Goal: Transaction & Acquisition: Subscribe to service/newsletter

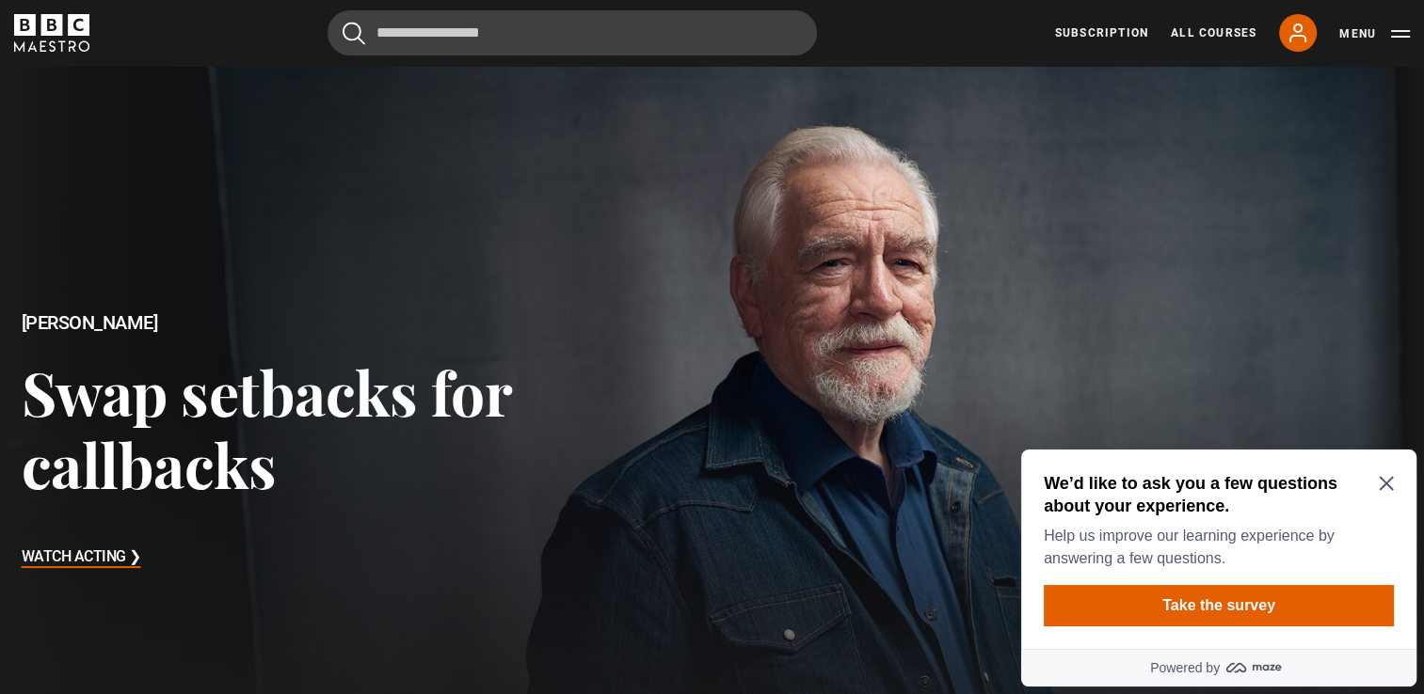
click at [1389, 478] on icon "Close Maze Prompt" at bounding box center [1385, 483] width 15 height 15
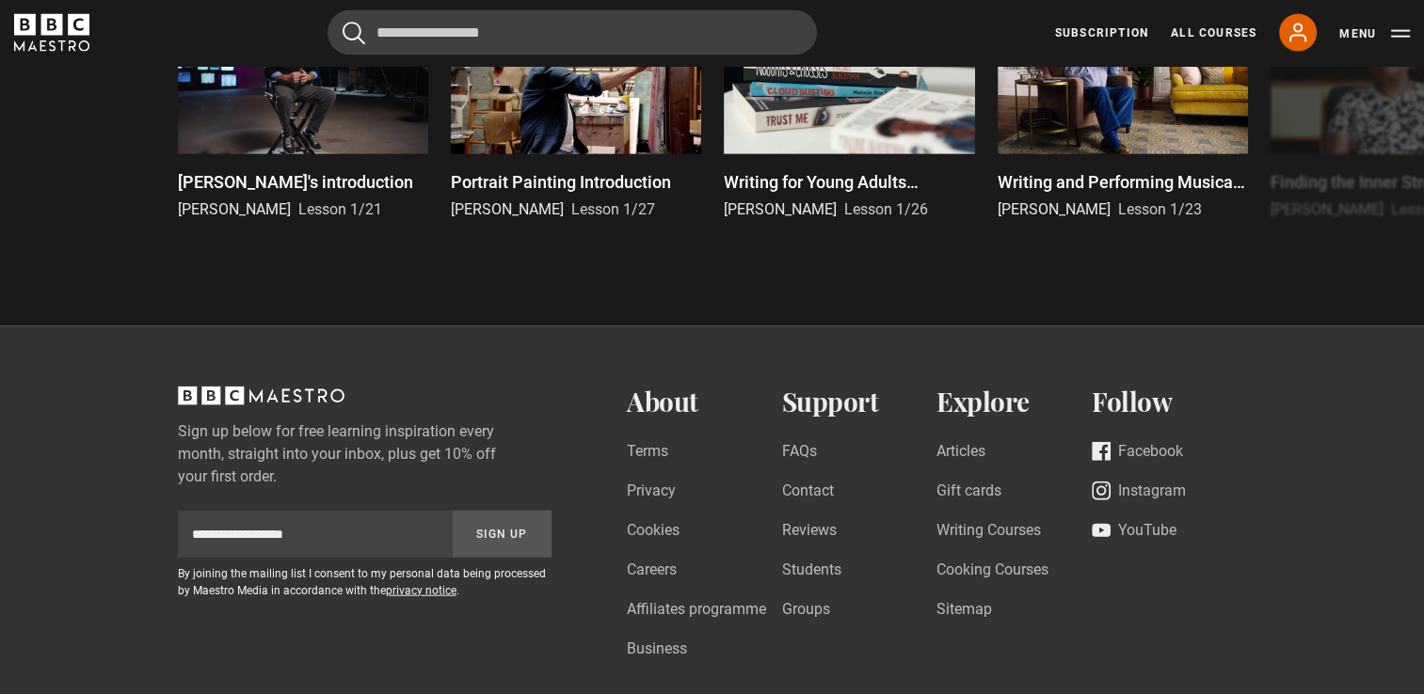
scroll to position [4422, 0]
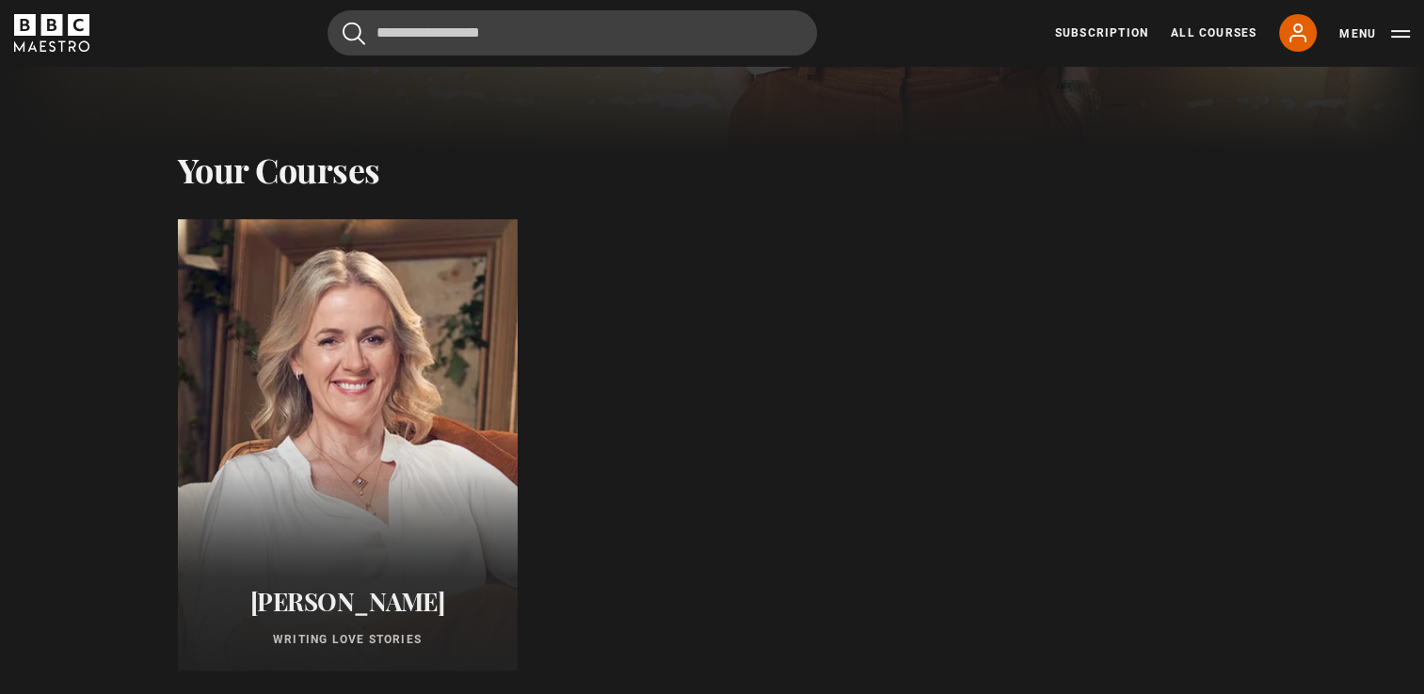
scroll to position [659, 0]
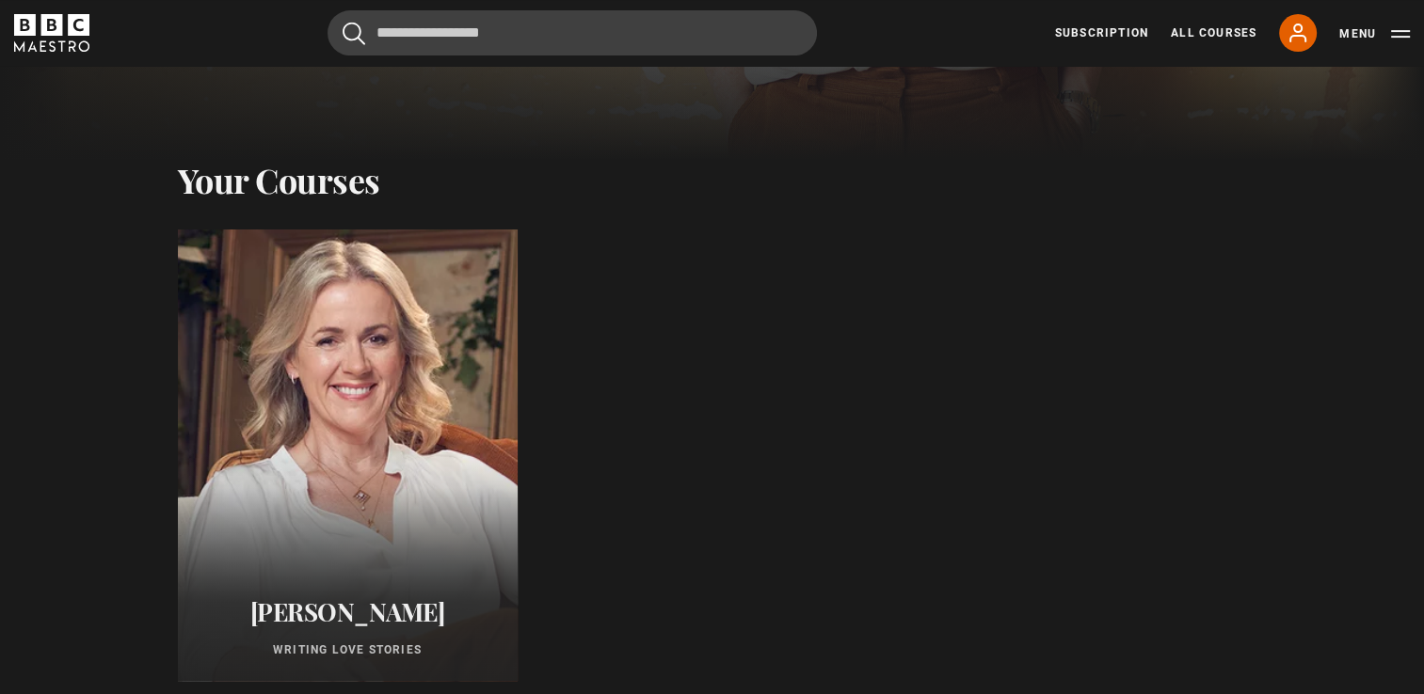
click at [429, 456] on div at bounding box center [347, 455] width 374 height 497
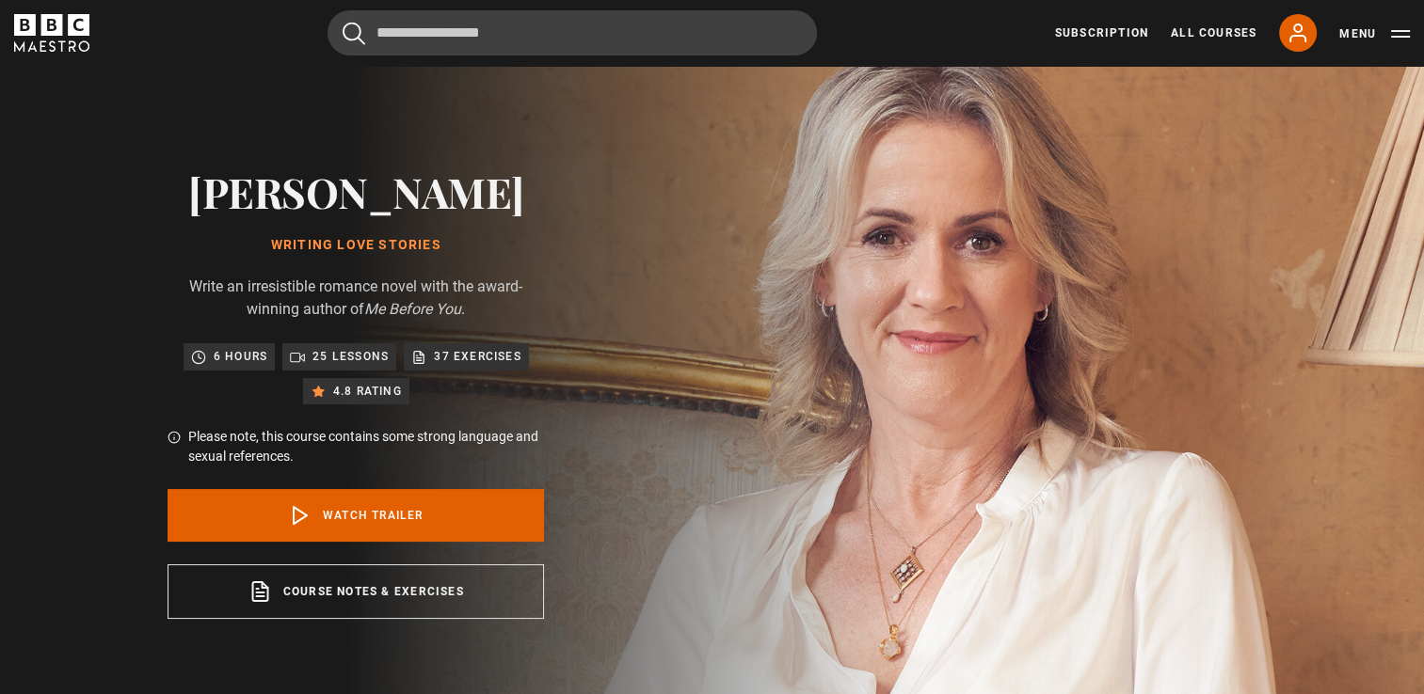
scroll to position [94, 0]
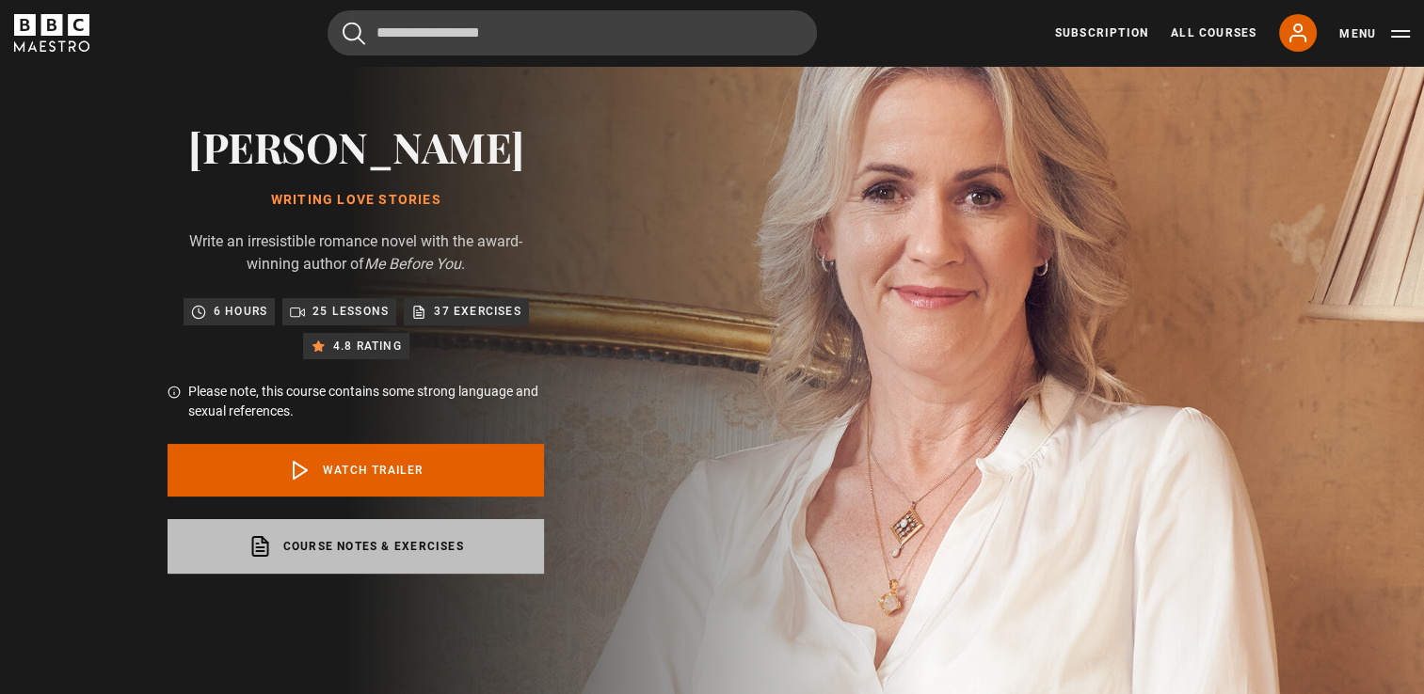
click at [408, 543] on link "Course notes & exercises opens in a new tab" at bounding box center [355, 546] width 376 height 55
